Goal: Information Seeking & Learning: Learn about a topic

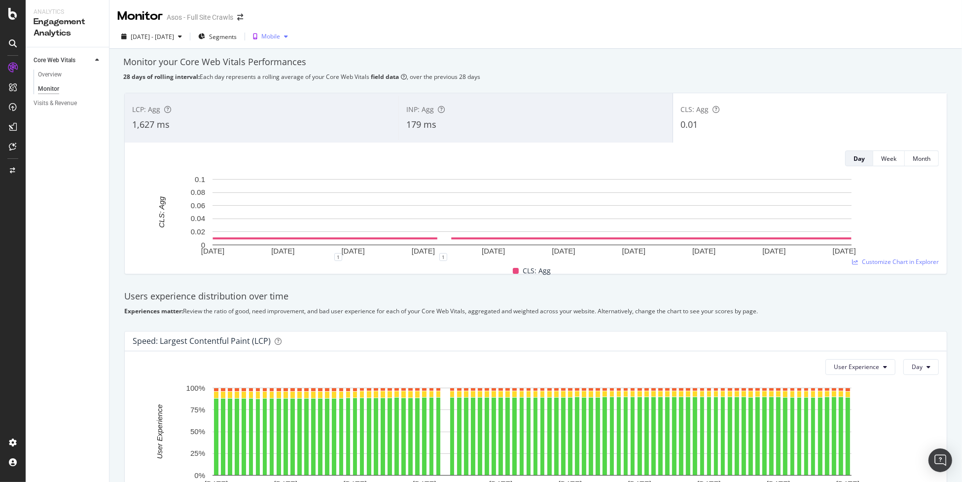
click at [292, 30] on div "Mobile" at bounding box center [270, 36] width 43 height 15
click at [298, 73] on div "Desktop" at bounding box center [307, 70] width 23 height 8
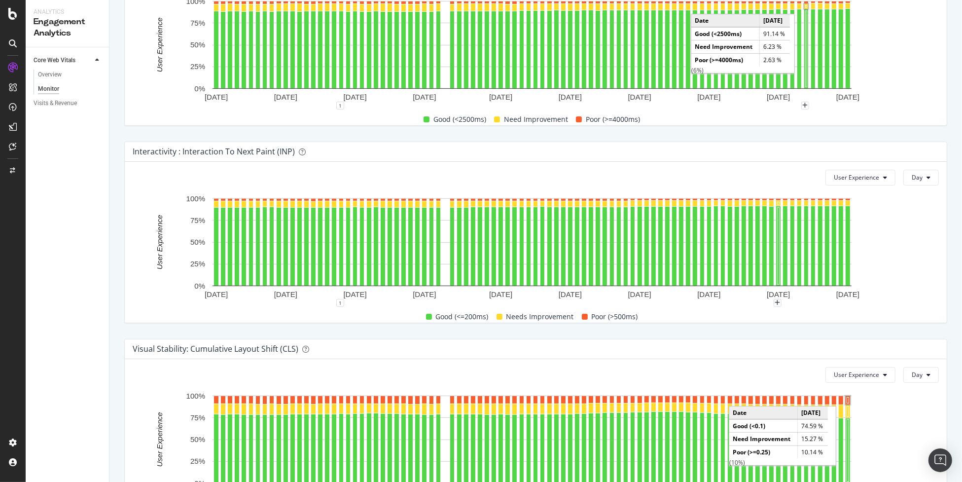
scroll to position [416, 0]
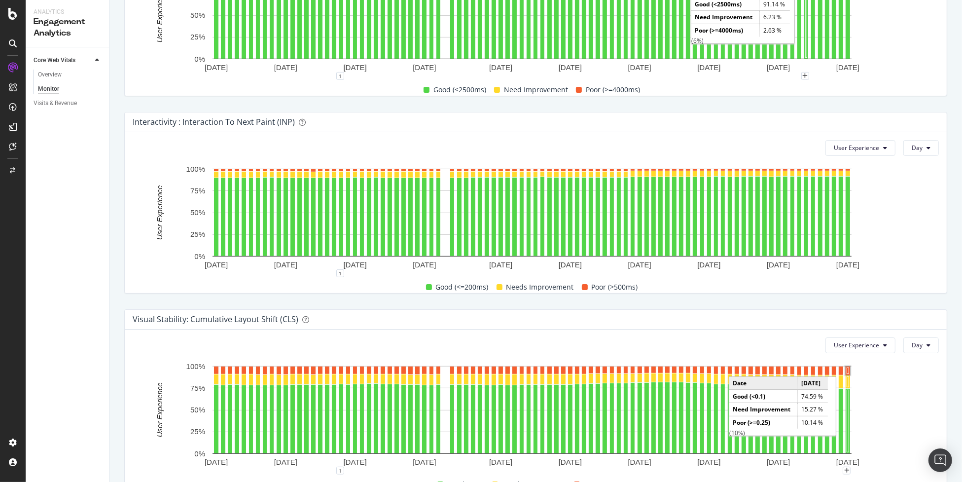
click at [713, 344] on div "User Experience Day" at bounding box center [536, 345] width 806 height 16
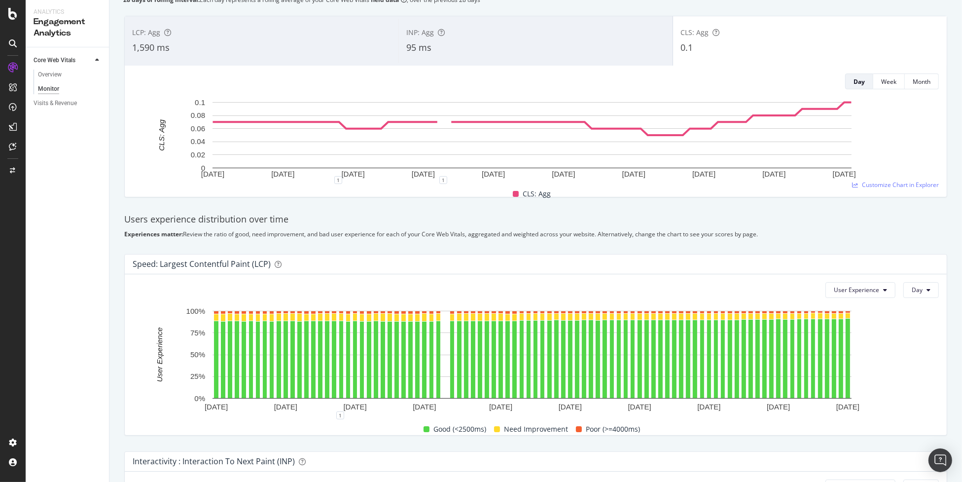
scroll to position [0, 0]
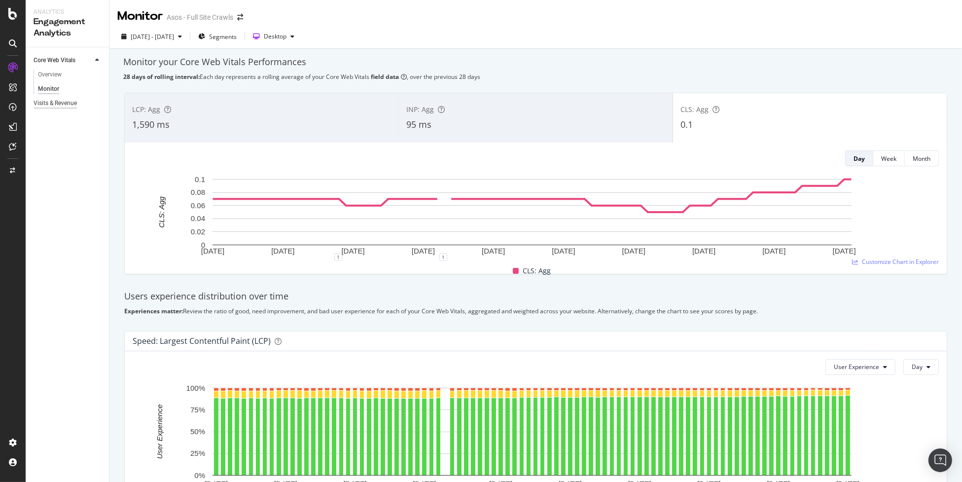
click at [48, 103] on div "Visits & Revenue" at bounding box center [55, 103] width 43 height 10
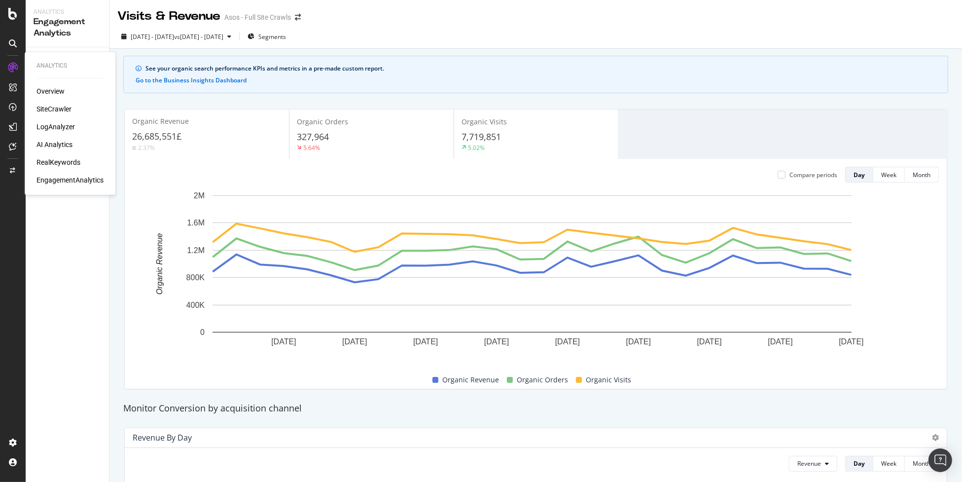
click at [67, 107] on div "SiteCrawler" at bounding box center [53, 109] width 35 height 10
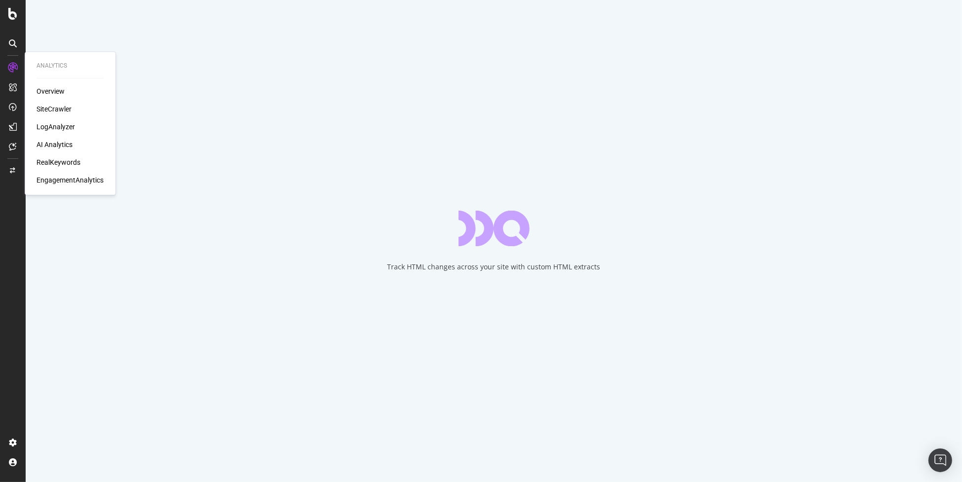
click at [66, 159] on div "RealKeywords" at bounding box center [58, 162] width 44 height 10
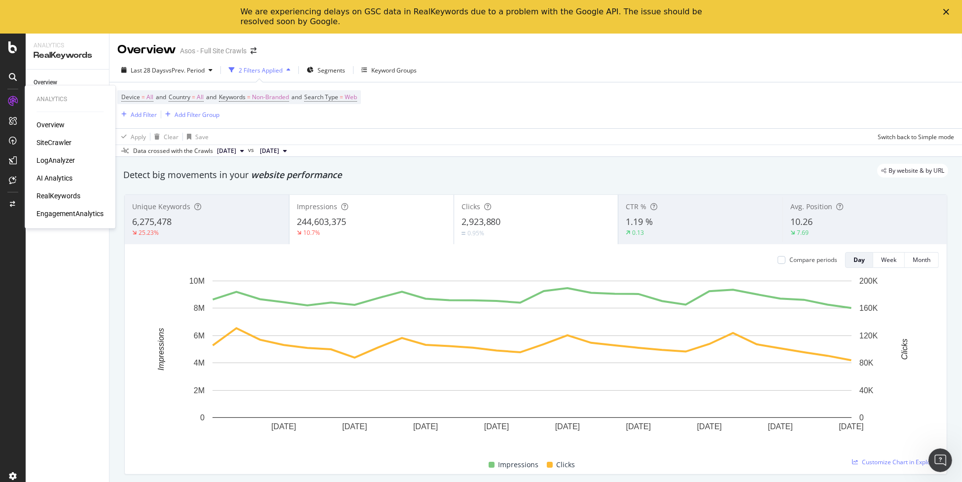
click at [66, 212] on div "EngagementAnalytics" at bounding box center [69, 214] width 67 height 10
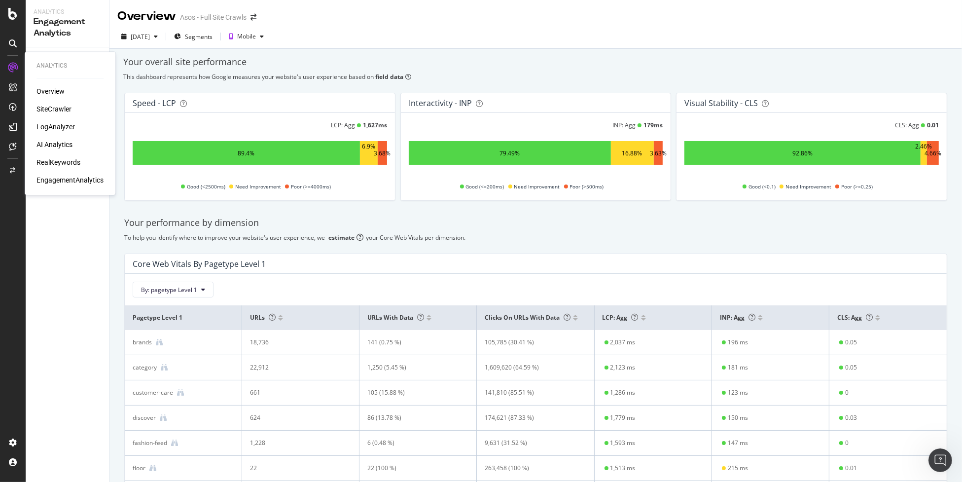
click at [67, 158] on div "RealKeywords" at bounding box center [58, 162] width 44 height 10
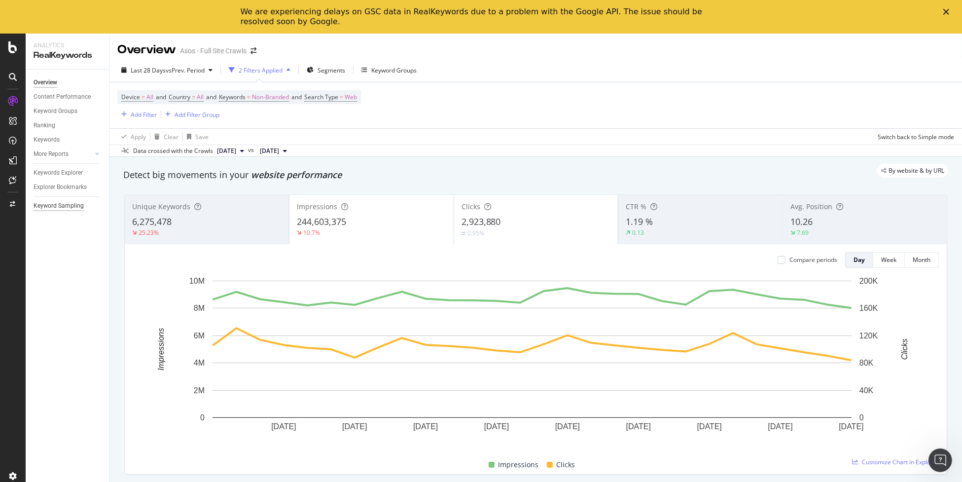
click at [49, 203] on div "Keyword Sampling" at bounding box center [59, 206] width 50 height 10
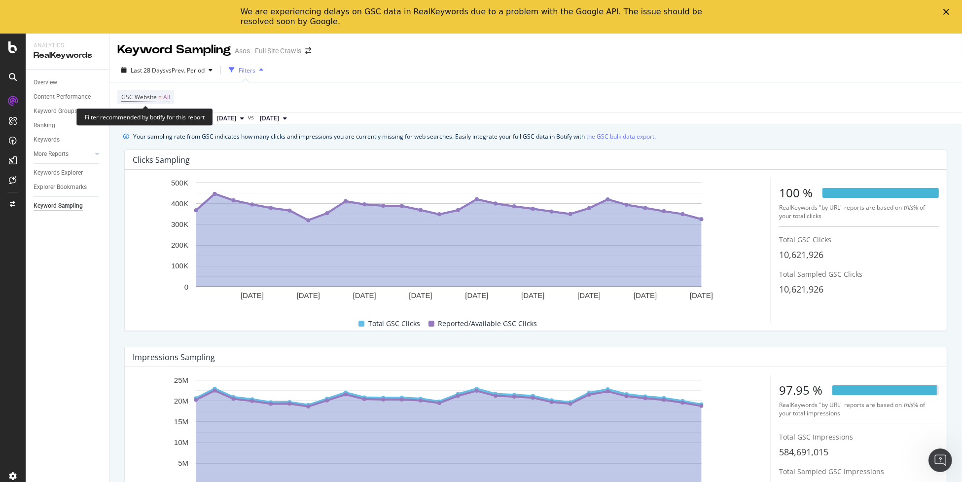
click at [160, 99] on span "=" at bounding box center [159, 97] width 3 height 8
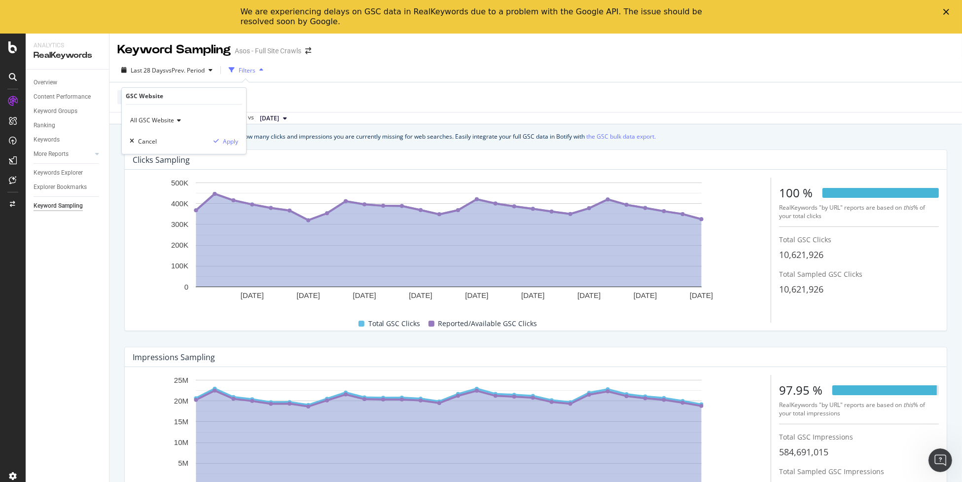
click at [169, 118] on span "All GSC Website" at bounding box center [152, 120] width 44 height 8
click at [178, 154] on span "sc-domain:[DOMAIN_NAME]" at bounding box center [174, 153] width 78 height 8
click at [222, 137] on div "Apply" at bounding box center [224, 141] width 29 height 9
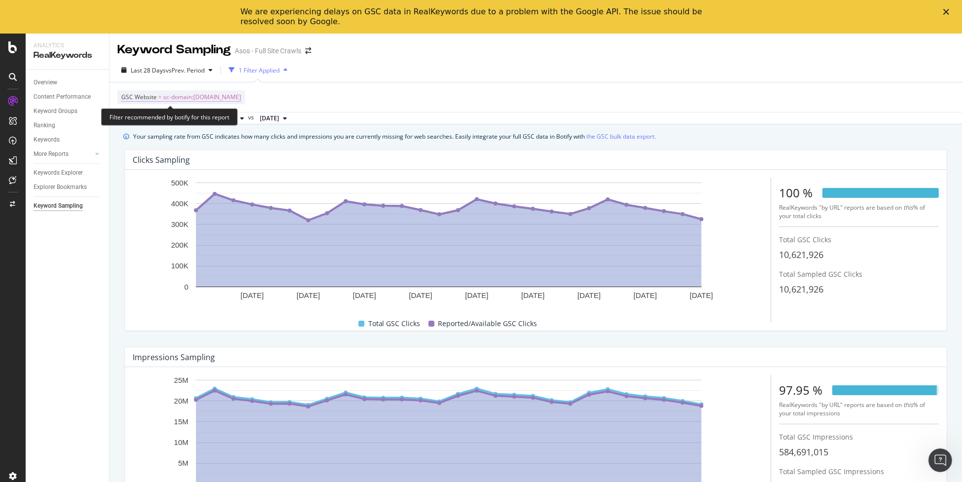
click at [151, 101] on span "GSC Website" at bounding box center [138, 97] width 35 height 8
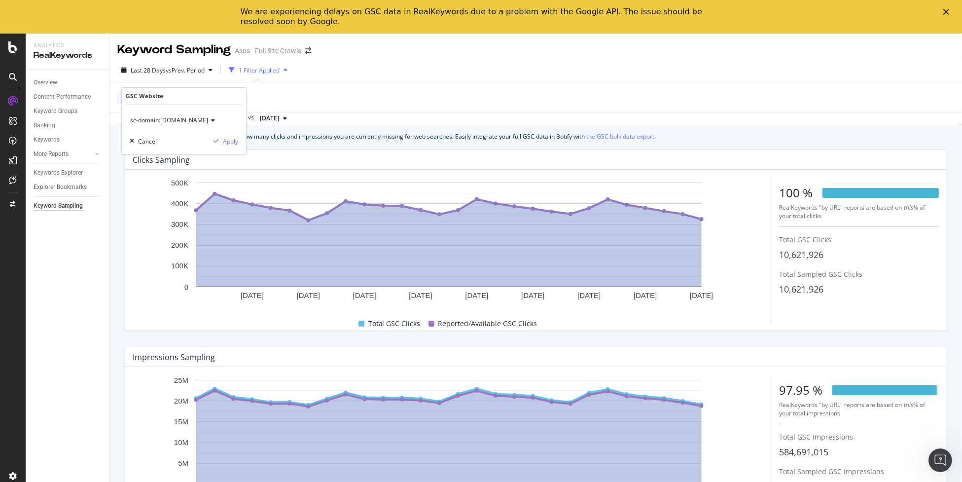
drag, startPoint x: 156, startPoint y: 115, endPoint x: 163, endPoint y: 125, distance: 11.4
click at [157, 115] on div "sc-domain:[DOMAIN_NAME]" at bounding box center [184, 120] width 108 height 16
click at [169, 138] on span "All GSC Website" at bounding box center [157, 141] width 44 height 8
click at [233, 142] on div "Apply" at bounding box center [230, 141] width 15 height 8
click at [255, 69] on div "Filters" at bounding box center [247, 70] width 17 height 8
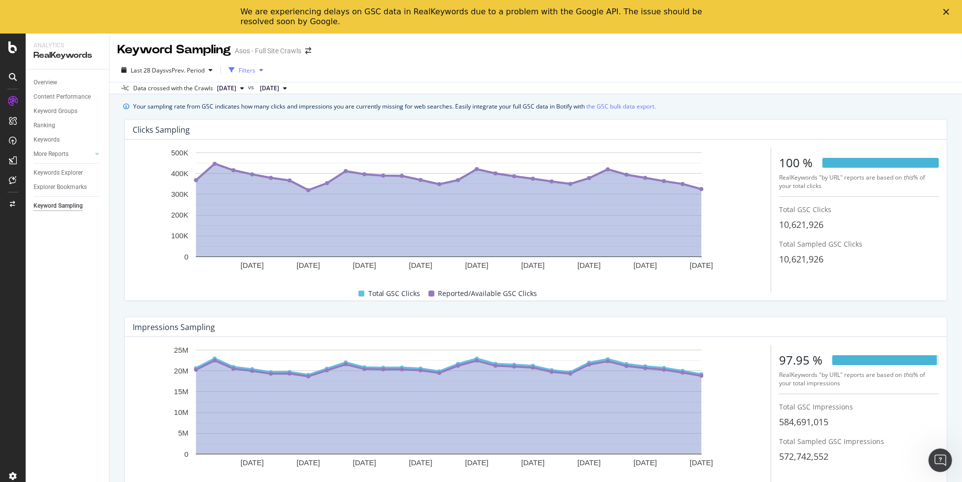
click at [255, 69] on div "Filters" at bounding box center [247, 70] width 17 height 8
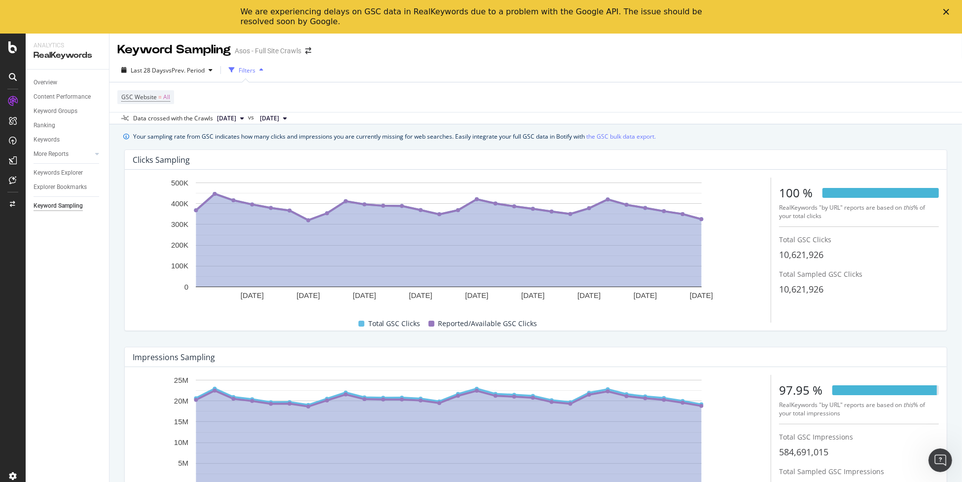
click at [20, 100] on div at bounding box center [13, 101] width 16 height 16
